Goal: Obtain resource: Download file/media

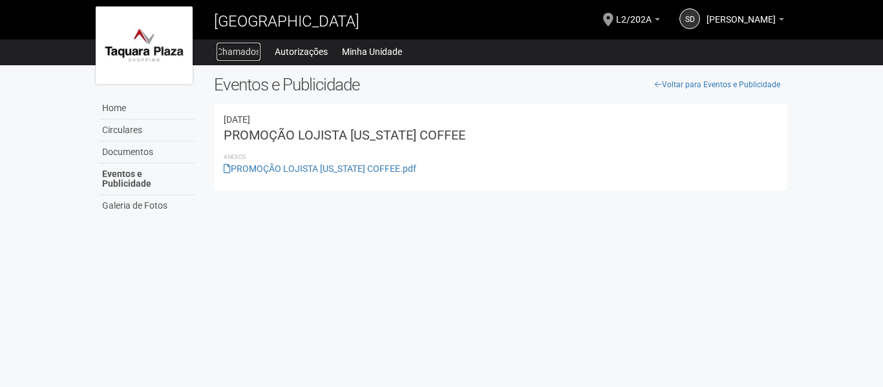
click at [239, 48] on link "Chamados" at bounding box center [239, 52] width 44 height 18
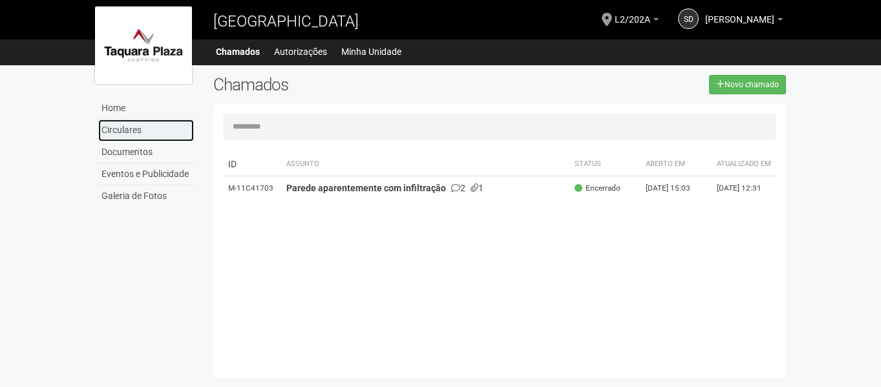
click at [122, 125] on link "Circulares" at bounding box center [146, 131] width 96 height 22
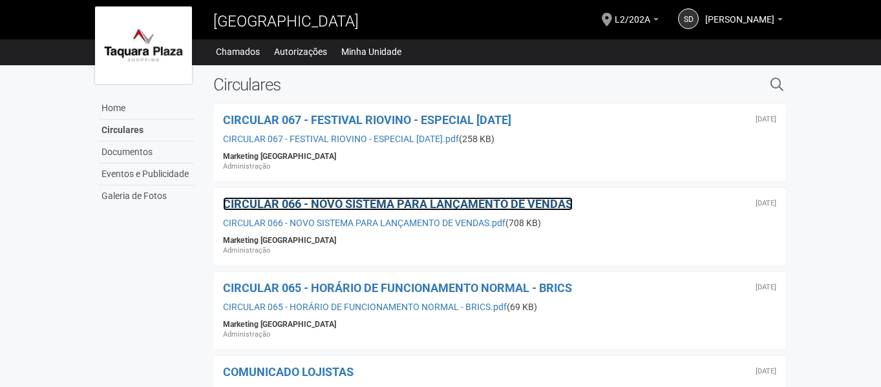
click at [382, 204] on span "CIRCULAR 066 - NOVO SISTEMA PARA LANÇAMENTO DE VENDAS" at bounding box center [398, 204] width 350 height 14
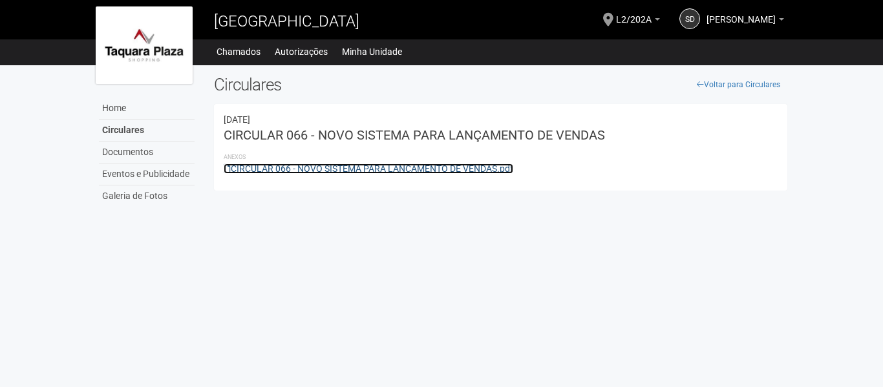
click at [365, 166] on link "CIRCULAR 066 - NOVO SISTEMA PARA LANÇAMENTO DE VENDAS.pdf" at bounding box center [369, 169] width 290 height 10
